Goal: Task Accomplishment & Management: Complete application form

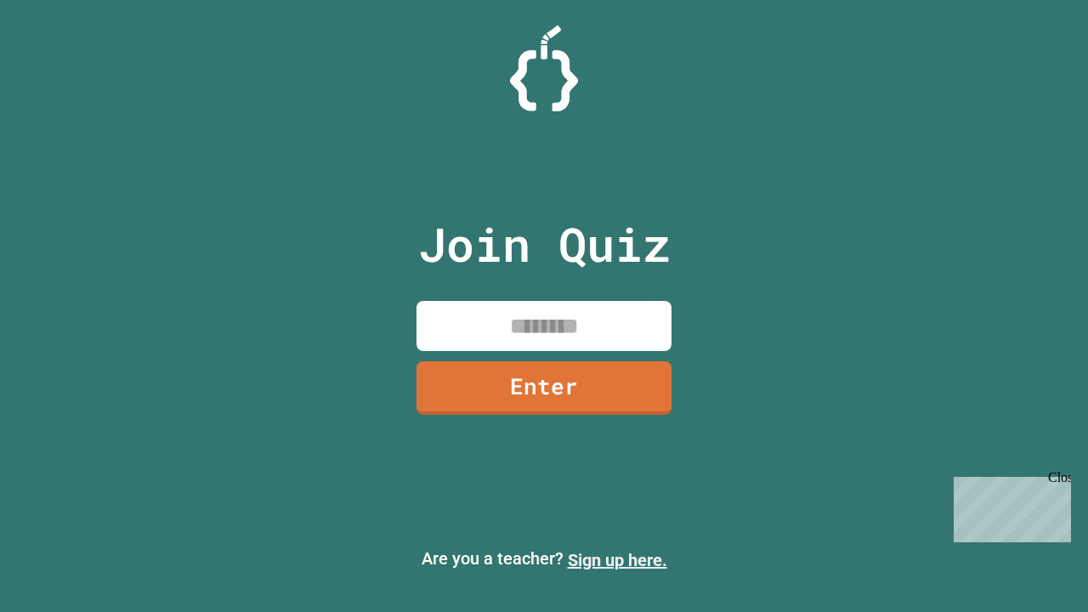
click at [617, 560] on link "Sign up here." at bounding box center [617, 560] width 99 height 20
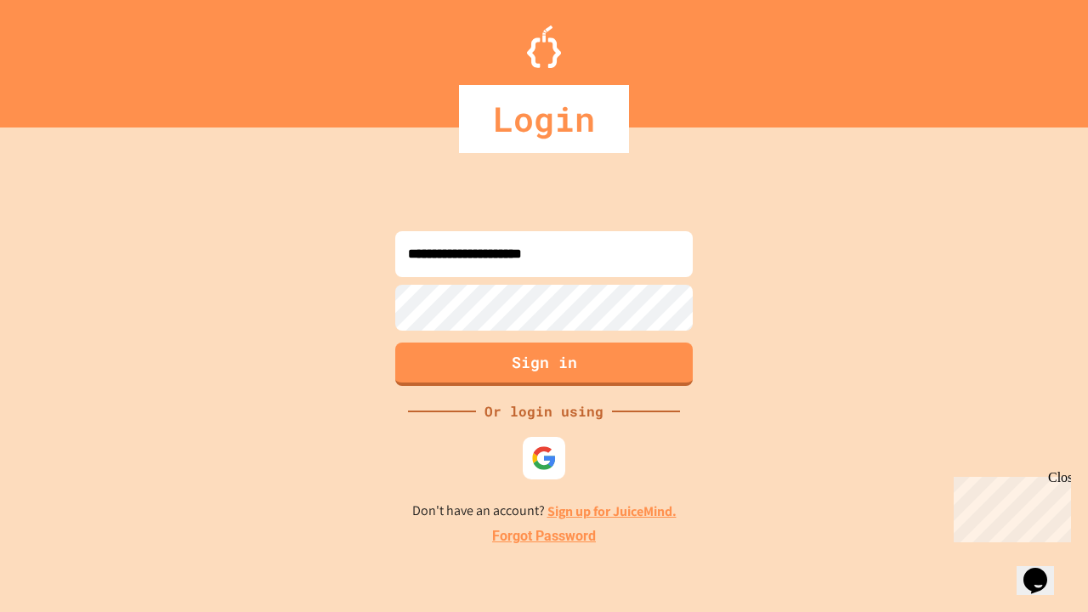
type input "**********"
